Goal: Use online tool/utility: Utilize a website feature to perform a specific function

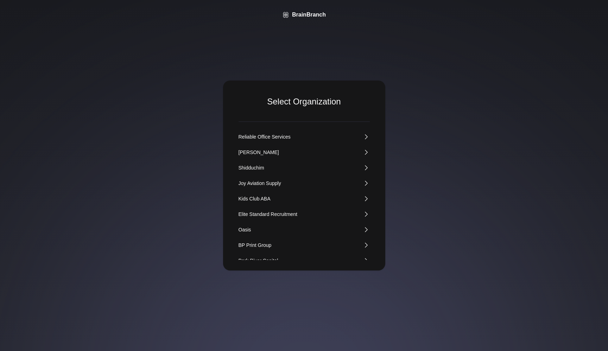
click at [254, 198] on div "Kids Club ABA" at bounding box center [255, 198] width 32 height 7
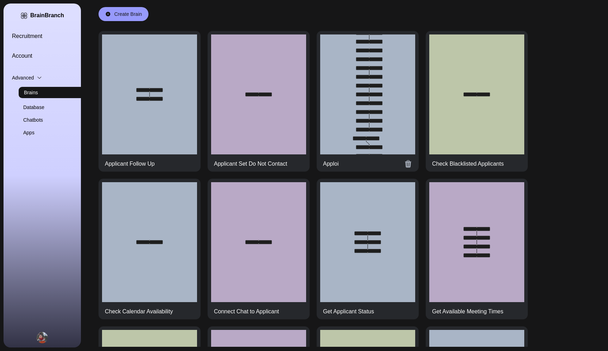
click at [364, 135] on div at bounding box center [367, 94] width 95 height 120
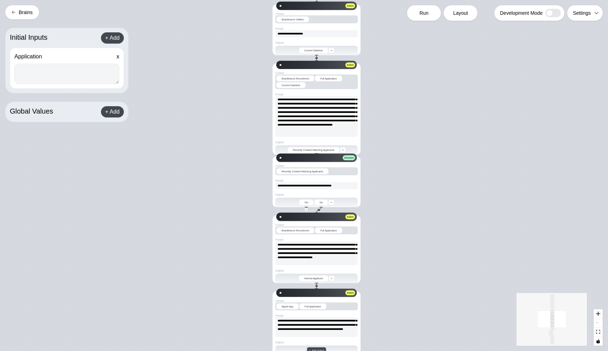
click at [20, 12] on button "Brains" at bounding box center [22, 12] width 34 height 14
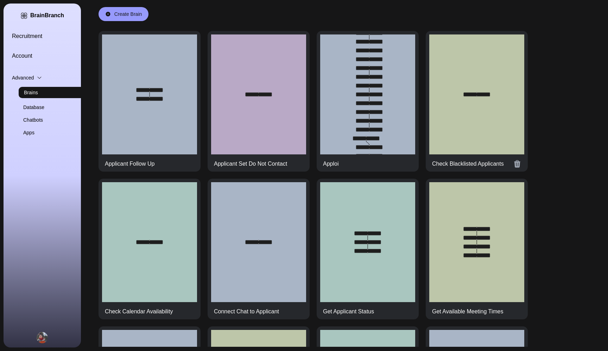
click at [479, 135] on div at bounding box center [476, 94] width 95 height 120
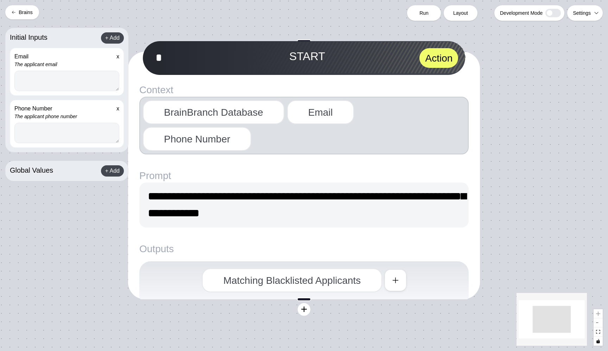
click at [69, 77] on textarea at bounding box center [66, 81] width 105 height 20
type textarea "**********"
type textarea "*"
type textarea "**********"
click at [423, 13] on span "Run" at bounding box center [424, 13] width 9 height 7
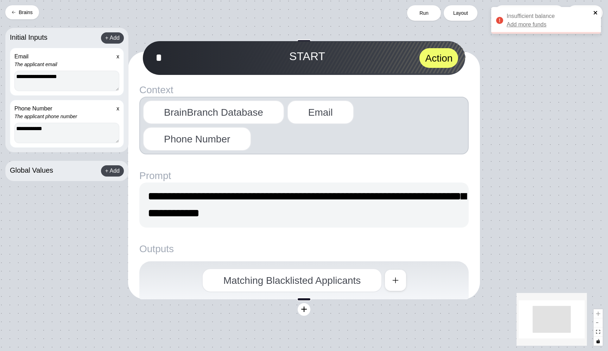
click at [596, 12] on icon "close" at bounding box center [596, 13] width 4 height 4
click at [423, 12] on span "Run" at bounding box center [424, 13] width 9 height 7
